Goal: Task Accomplishment & Management: Use online tool/utility

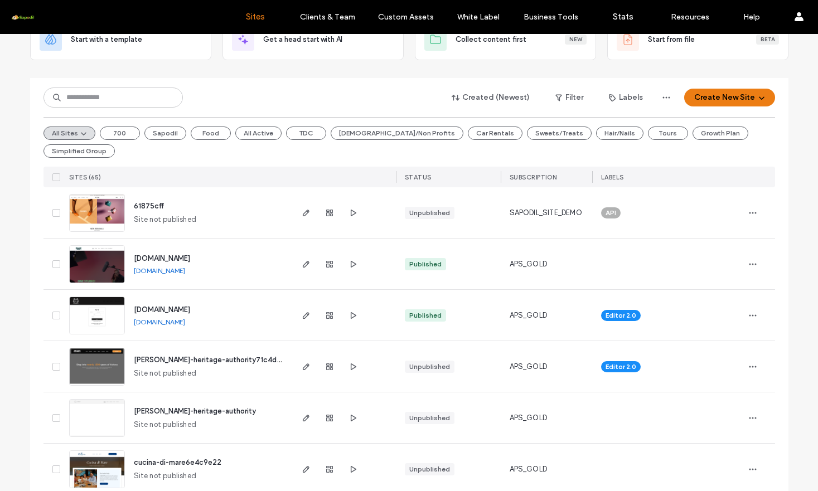
scroll to position [84, 0]
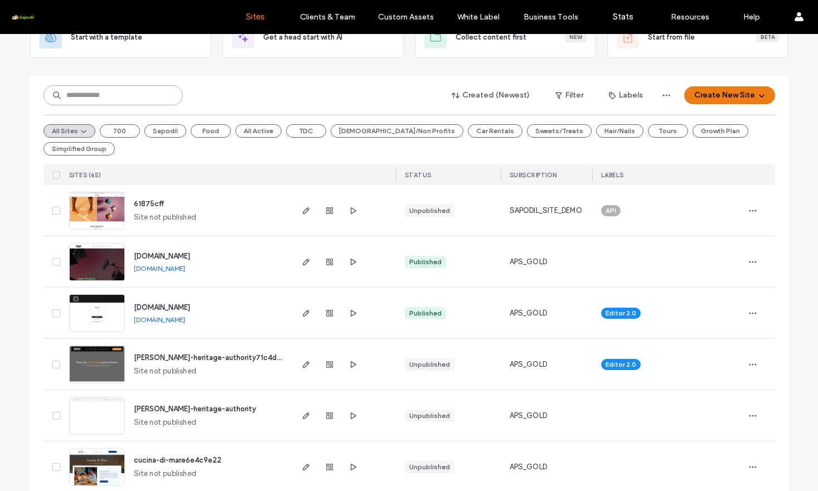
click at [112, 92] on input at bounding box center [112, 95] width 139 height 20
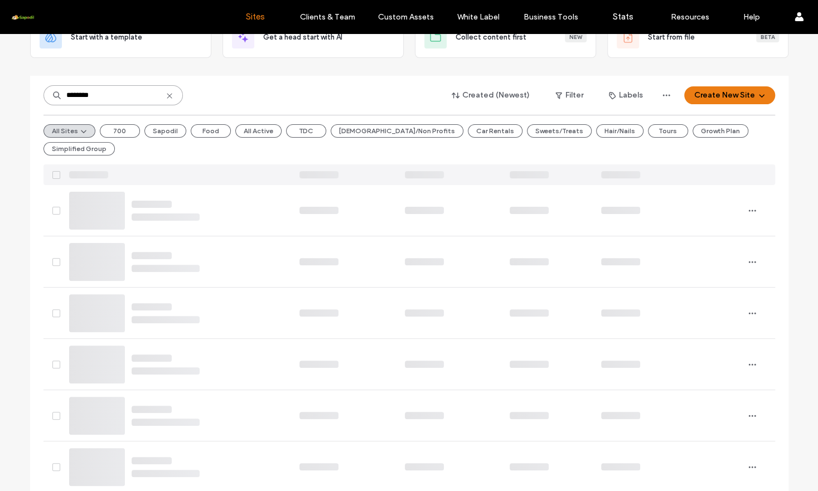
type input "********"
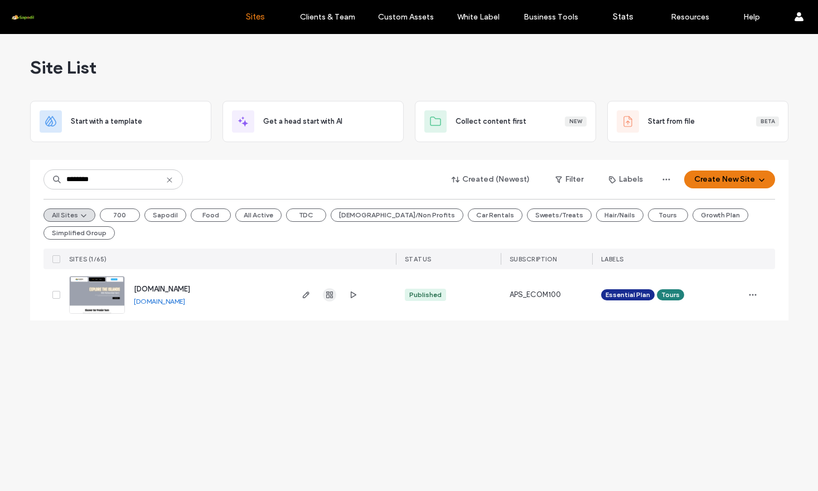
click at [332, 301] on span "button" at bounding box center [329, 294] width 13 height 13
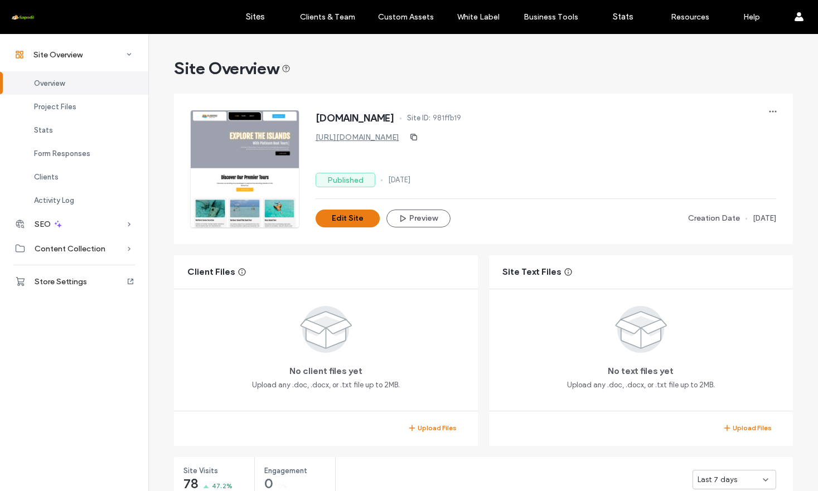
scroll to position [139, 0]
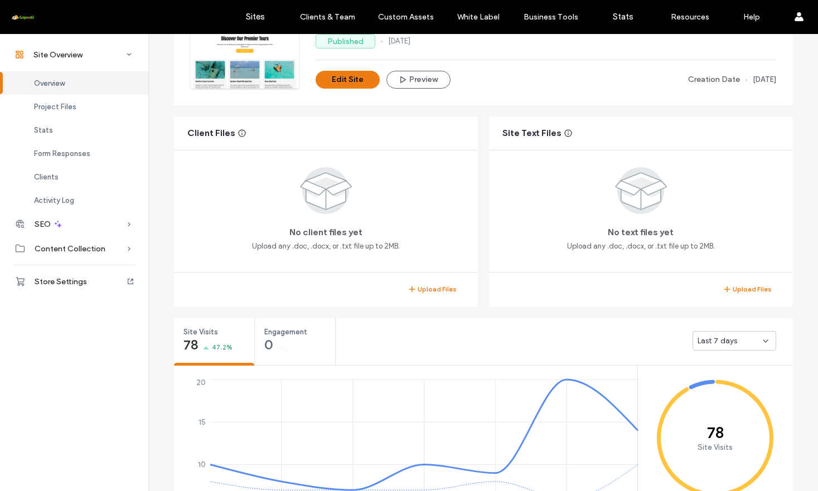
click at [737, 350] on div "Last 7 days" at bounding box center [735, 341] width 84 height 20
click at [728, 402] on span "Last 30 days" at bounding box center [720, 401] width 45 height 11
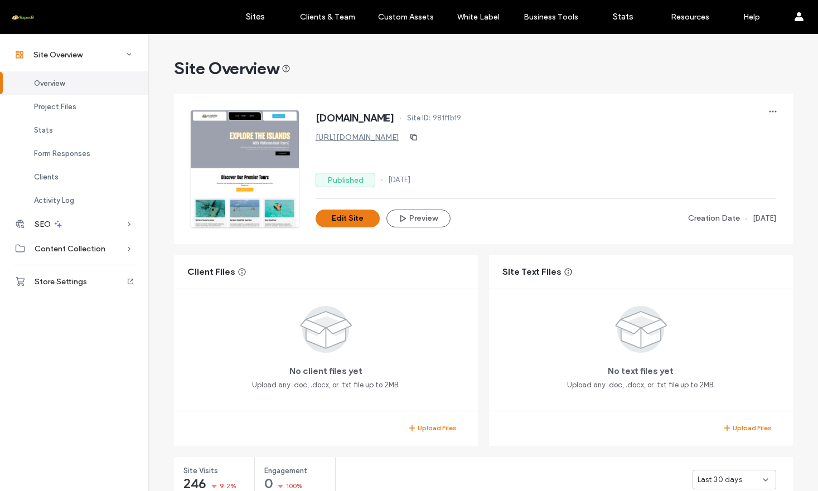
scroll to position [0, 0]
click at [331, 227] on button "Edit Site" at bounding box center [348, 219] width 64 height 18
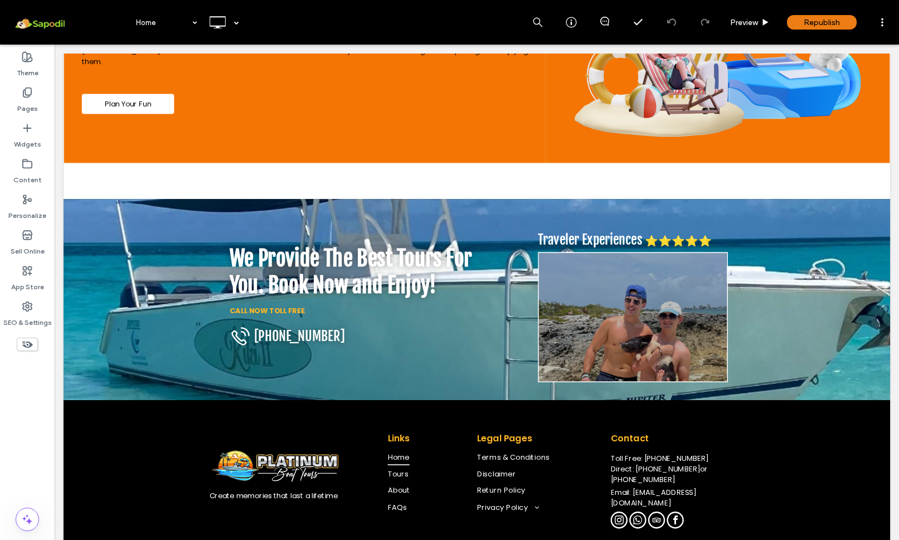
scroll to position [1897, 0]
